Goal: Register for event/course

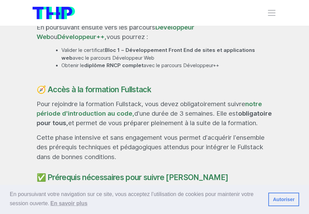
scroll to position [428, 0]
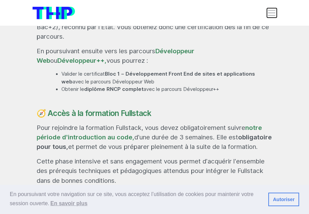
click at [271, 12] on span "Toggle navigation" at bounding box center [271, 12] width 9 height 9
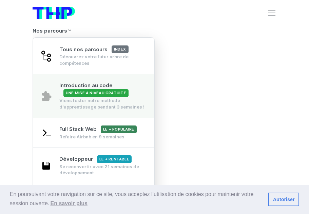
click at [153, 76] on link "Introduction au code Une mise à niveau gratuite Viens tester notre méthode d’ap…" at bounding box center [93, 96] width 121 height 44
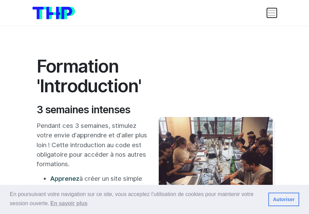
click at [270, 14] on span "Toggle navigation" at bounding box center [271, 12] width 9 height 9
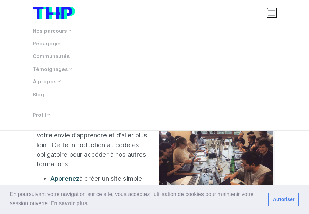
click at [271, 12] on span "Toggle navigation" at bounding box center [271, 12] width 9 height 9
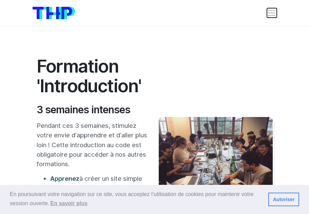
click at [271, 12] on span "Toggle navigation" at bounding box center [271, 12] width 9 height 9
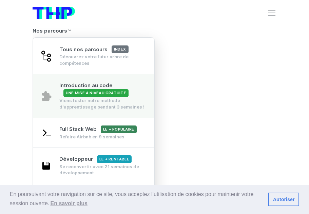
click at [106, 97] on span "Une mise à niveau gratuite" at bounding box center [95, 93] width 65 height 8
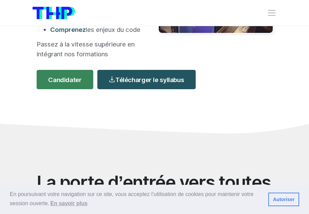
scroll to position [199, 0]
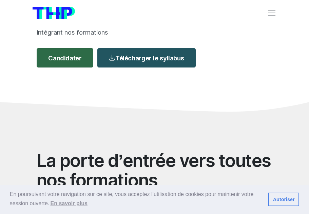
click at [76, 60] on link "Candidater" at bounding box center [65, 57] width 57 height 19
